Goal: Find specific page/section: Find specific page/section

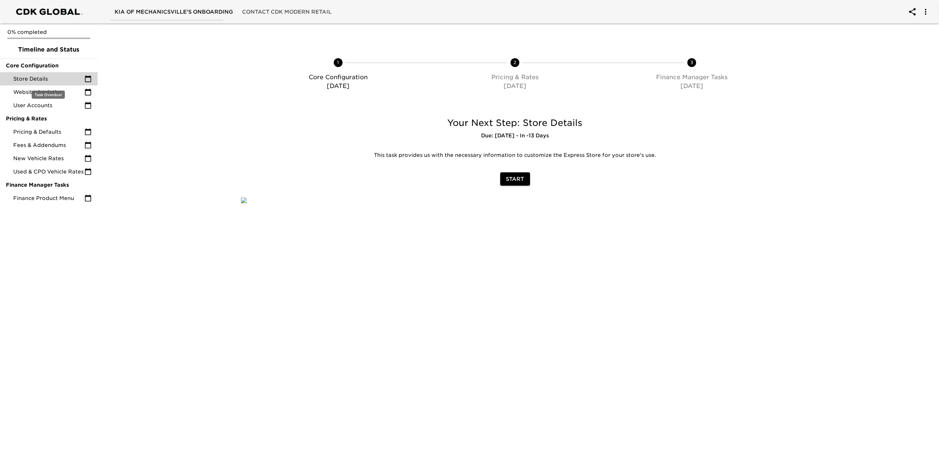
click at [39, 80] on span "Store Details" at bounding box center [48, 78] width 71 height 7
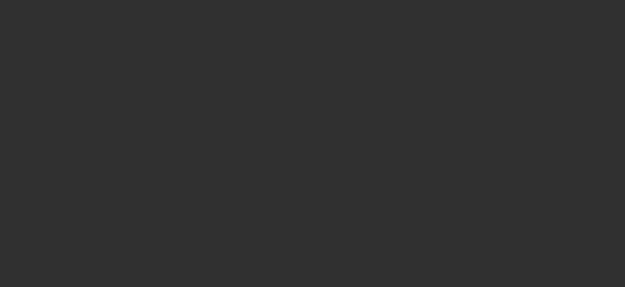
select select "10"
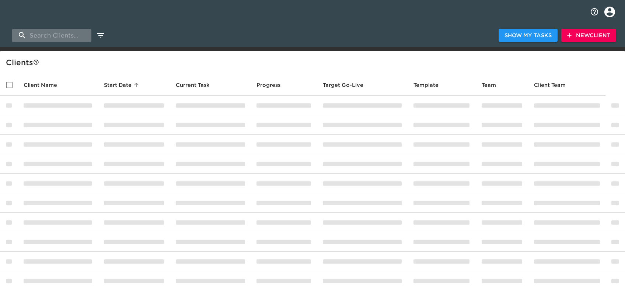
click at [46, 35] on input "search" at bounding box center [52, 35] width 80 height 13
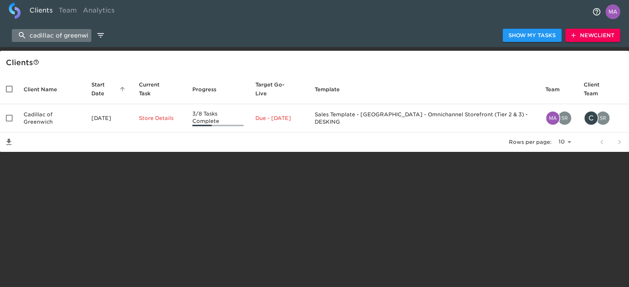
scroll to position [0, 7]
type input "cadillac of [GEOGRAPHIC_DATA]"
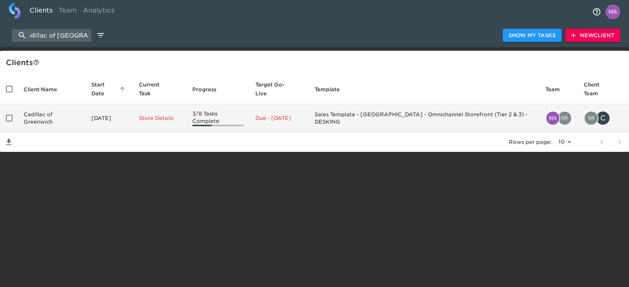
click at [47, 109] on td "Cadillac of Greenwich" at bounding box center [52, 118] width 68 height 28
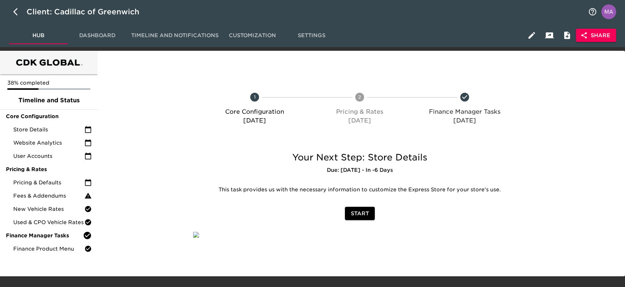
click at [586, 34] on icon "button" at bounding box center [584, 35] width 6 height 6
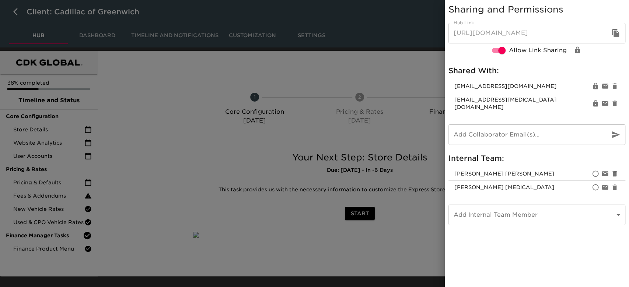
click at [616, 31] on icon "button" at bounding box center [615, 33] width 7 height 8
click at [223, 7] on div at bounding box center [314, 143] width 629 height 287
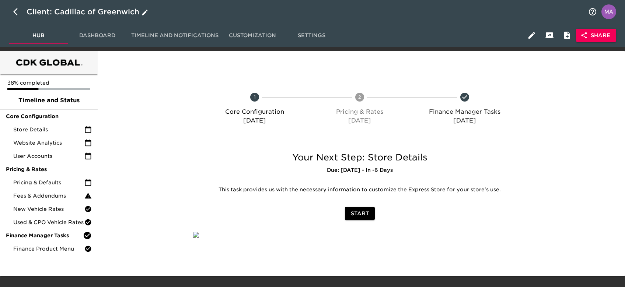
click at [13, 15] on icon "button" at bounding box center [17, 11] width 9 height 9
select select "10"
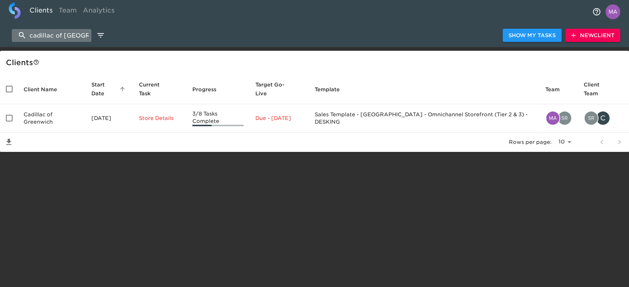
click at [69, 32] on input "cadillac of [GEOGRAPHIC_DATA]" at bounding box center [52, 35] width 80 height 13
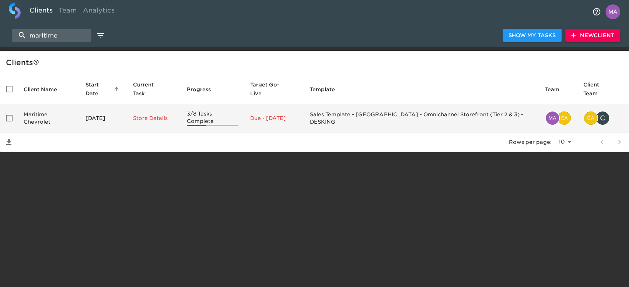
type input "maritime"
click at [35, 104] on td "Maritime Chevrolet" at bounding box center [49, 118] width 62 height 28
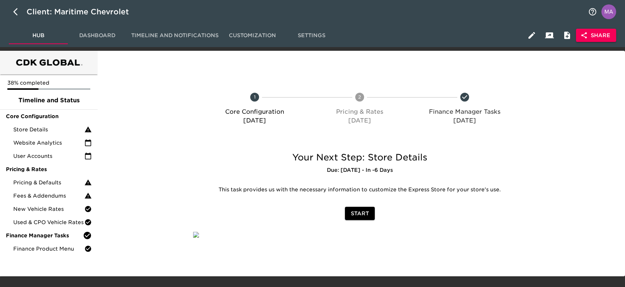
click at [608, 33] on span "Share" at bounding box center [596, 35] width 28 height 9
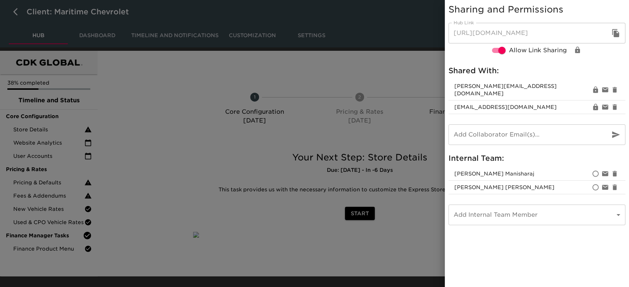
click at [616, 35] on icon "button" at bounding box center [615, 33] width 7 height 8
